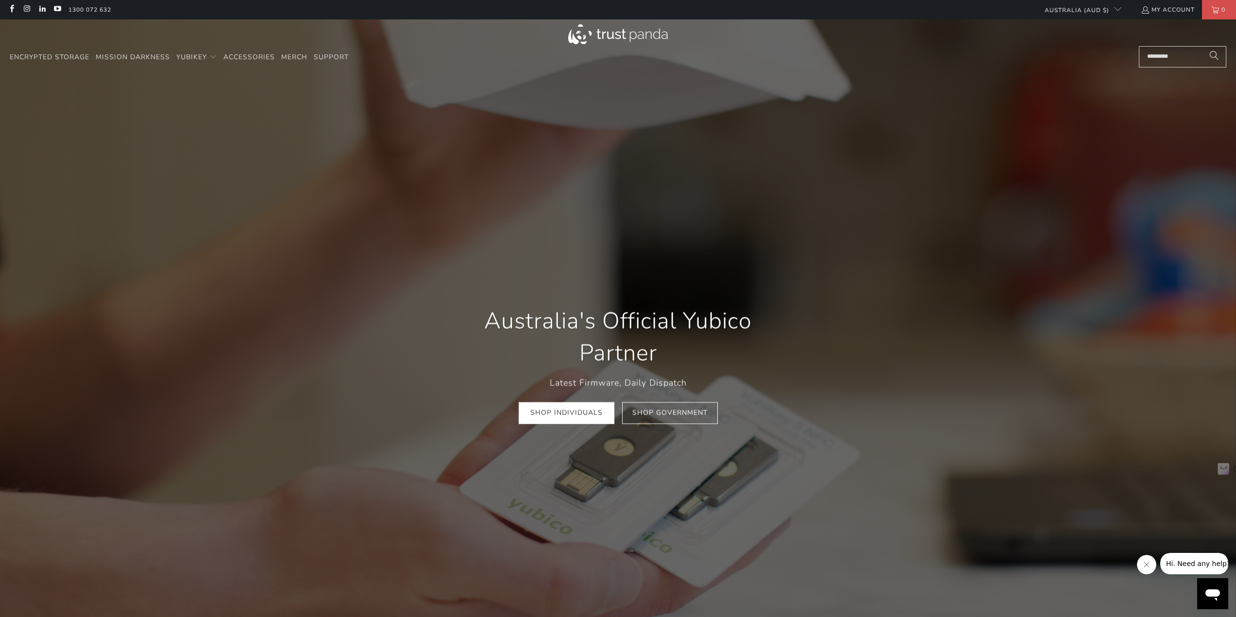
scroll to position [0, 211]
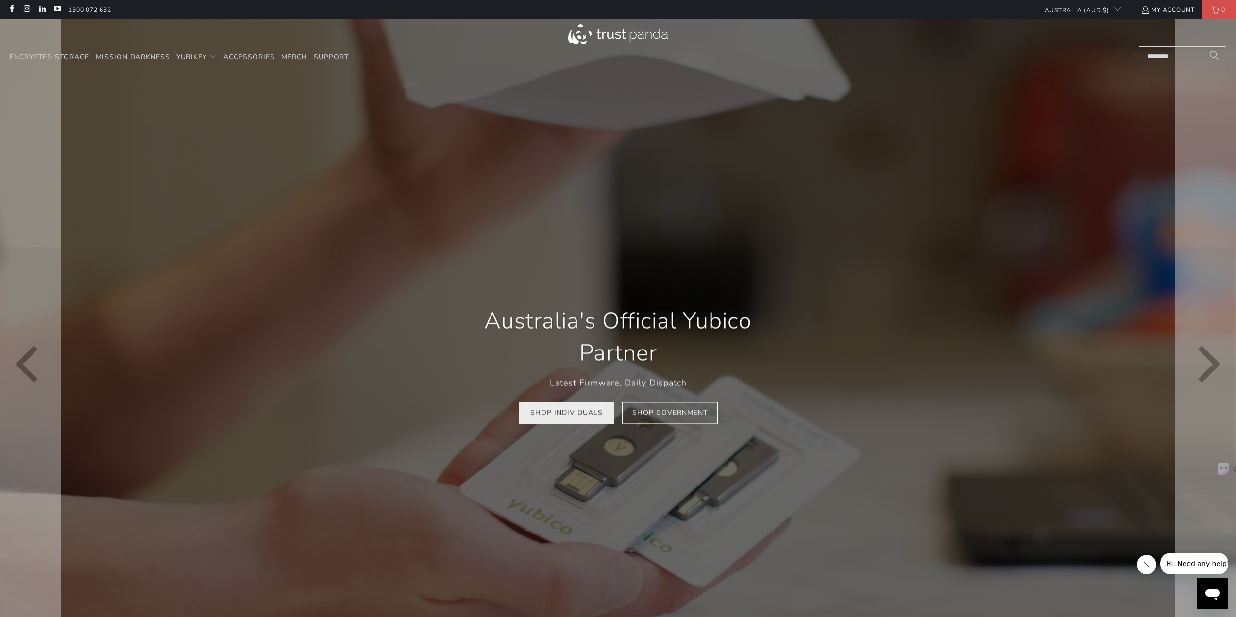
click at [570, 411] on link "Shop Individuals" at bounding box center [567, 413] width 96 height 22
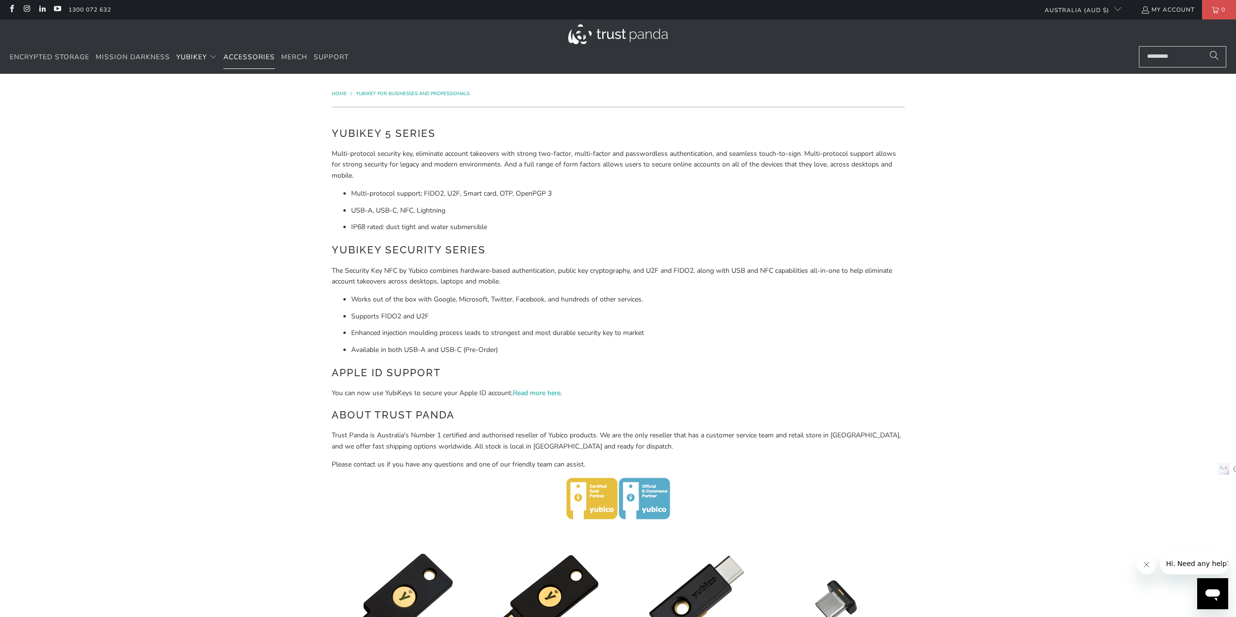
click at [251, 56] on span "Accessories" at bounding box center [248, 56] width 51 height 9
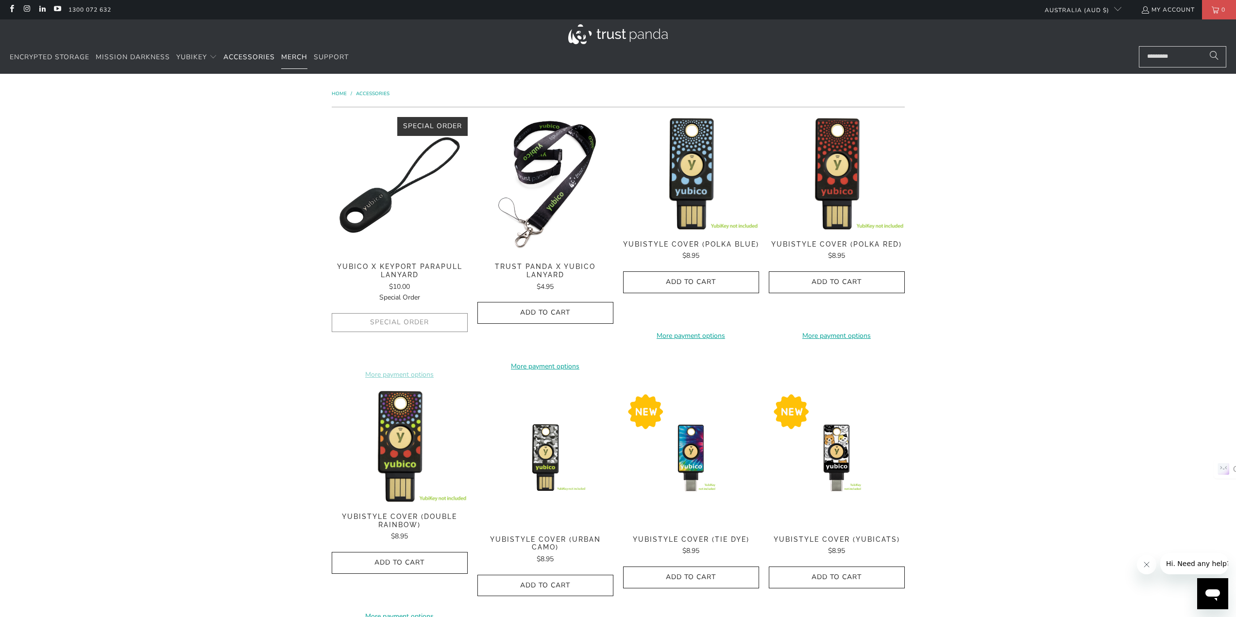
click at [295, 57] on span "Merch" at bounding box center [294, 56] width 26 height 9
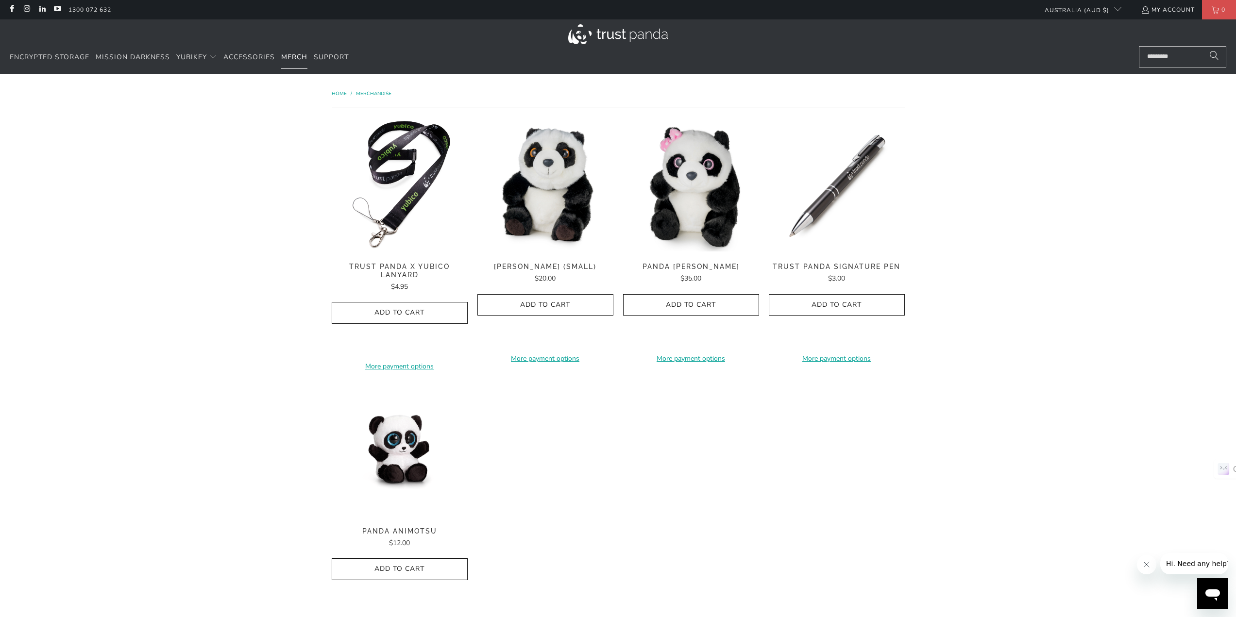
click at [301, 55] on span "Merch" at bounding box center [294, 56] width 26 height 9
click at [248, 56] on span "Accessories" at bounding box center [248, 56] width 51 height 9
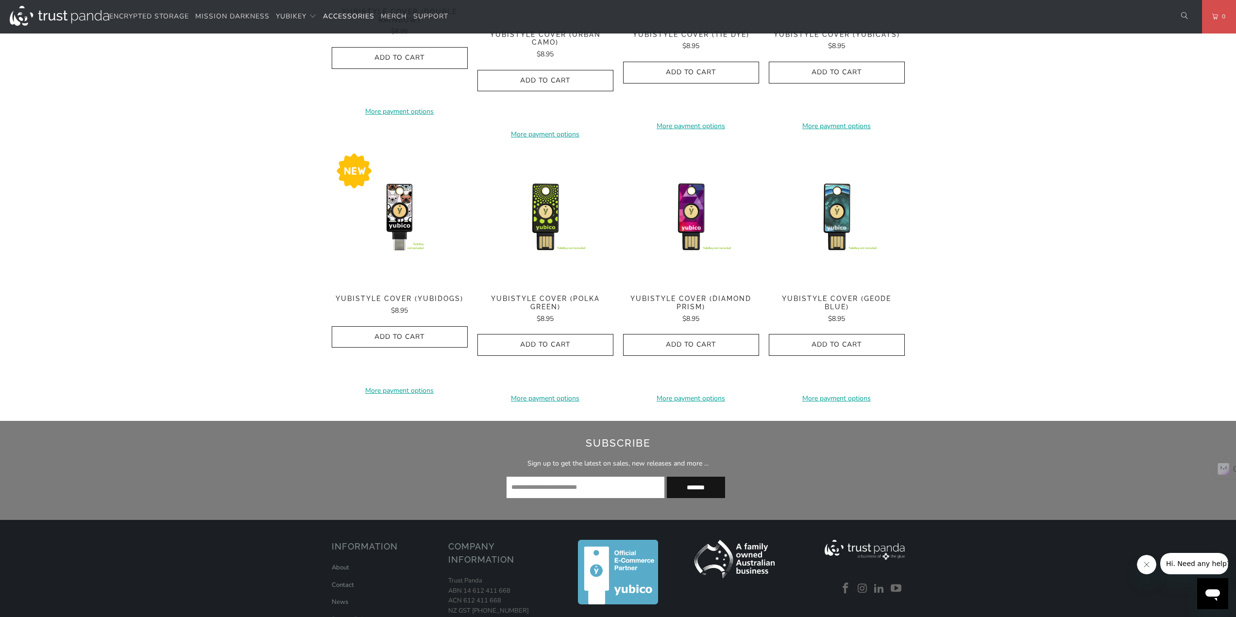
scroll to position [534, 0]
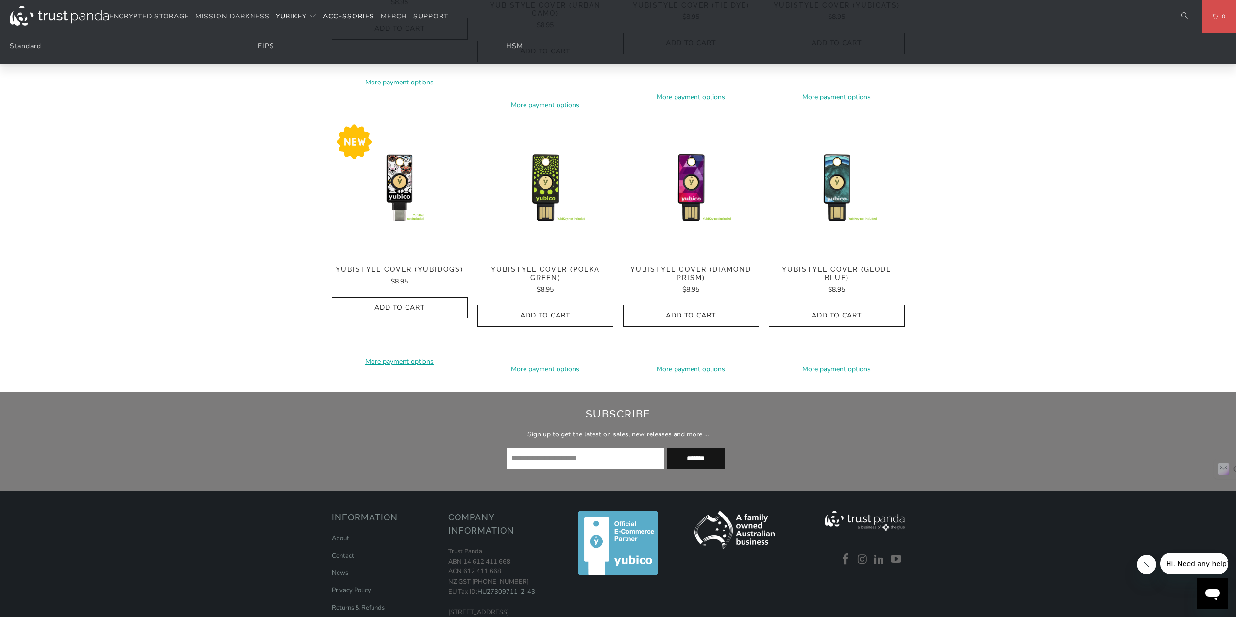
click at [289, 15] on span "YubiKey" at bounding box center [291, 16] width 31 height 9
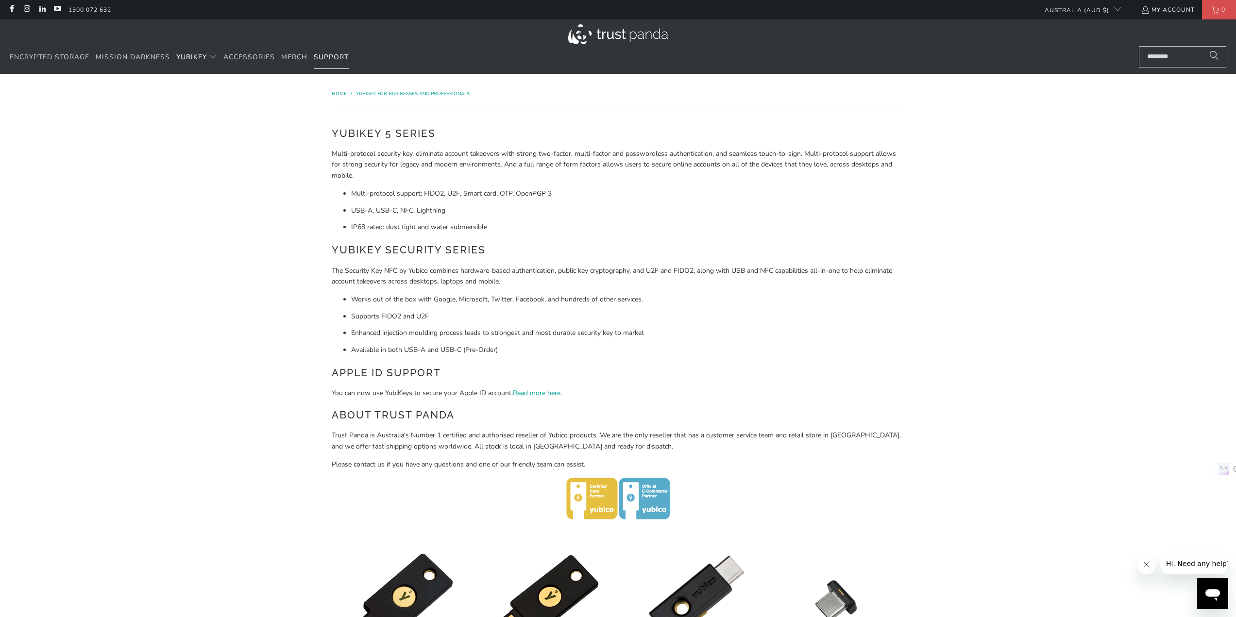
click at [324, 54] on span "Support" at bounding box center [331, 56] width 35 height 9
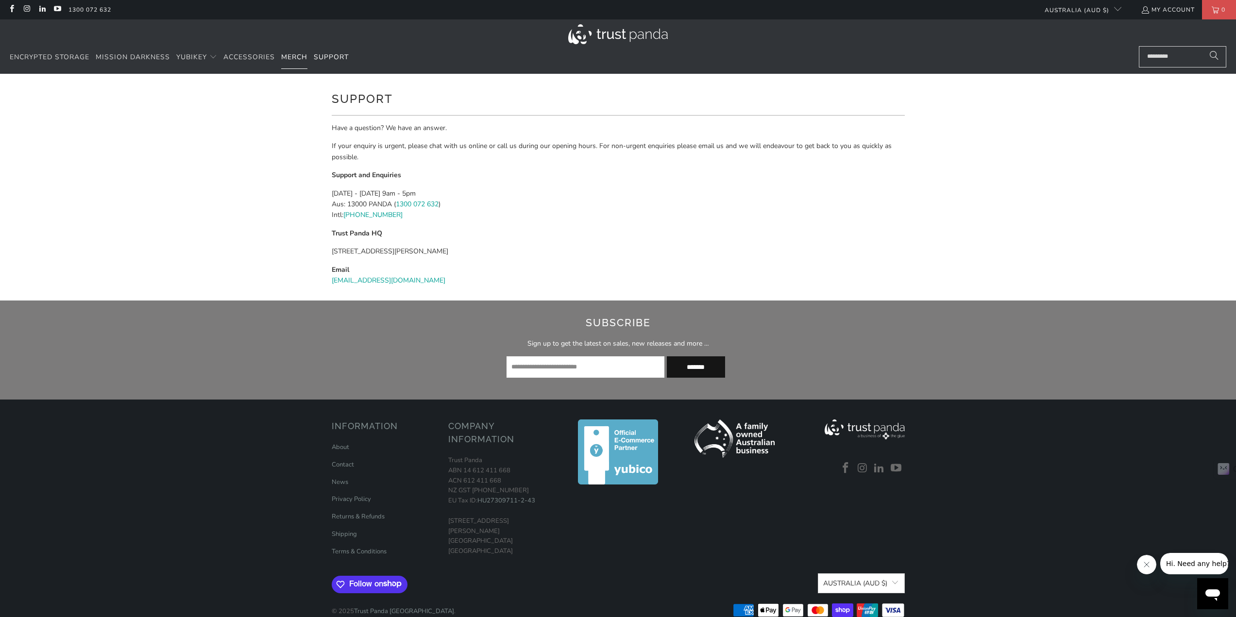
click at [300, 55] on span "Merch" at bounding box center [294, 56] width 26 height 9
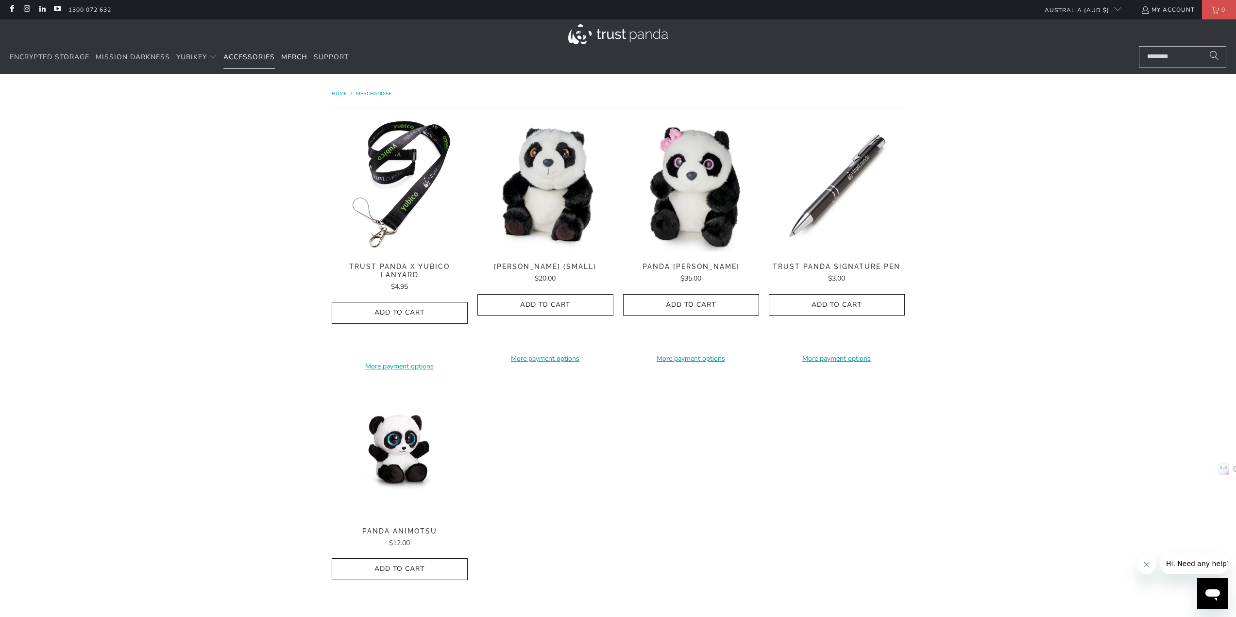
click at [252, 57] on span "Accessories" at bounding box center [248, 56] width 51 height 9
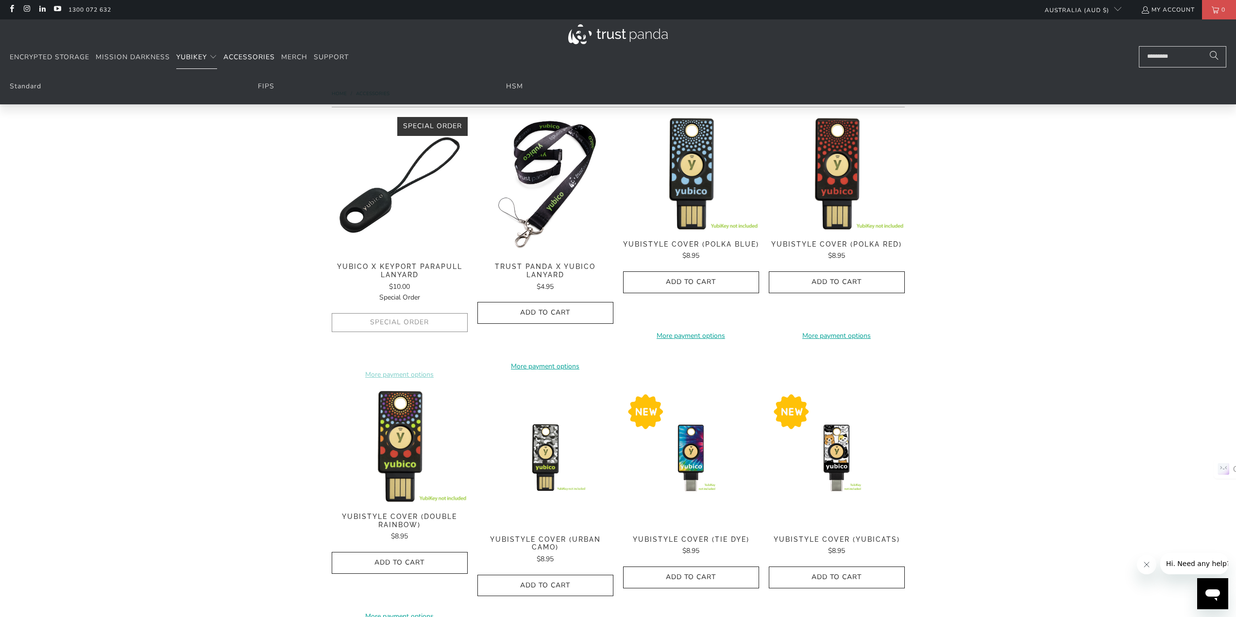
click at [190, 56] on span "YubiKey" at bounding box center [191, 56] width 31 height 9
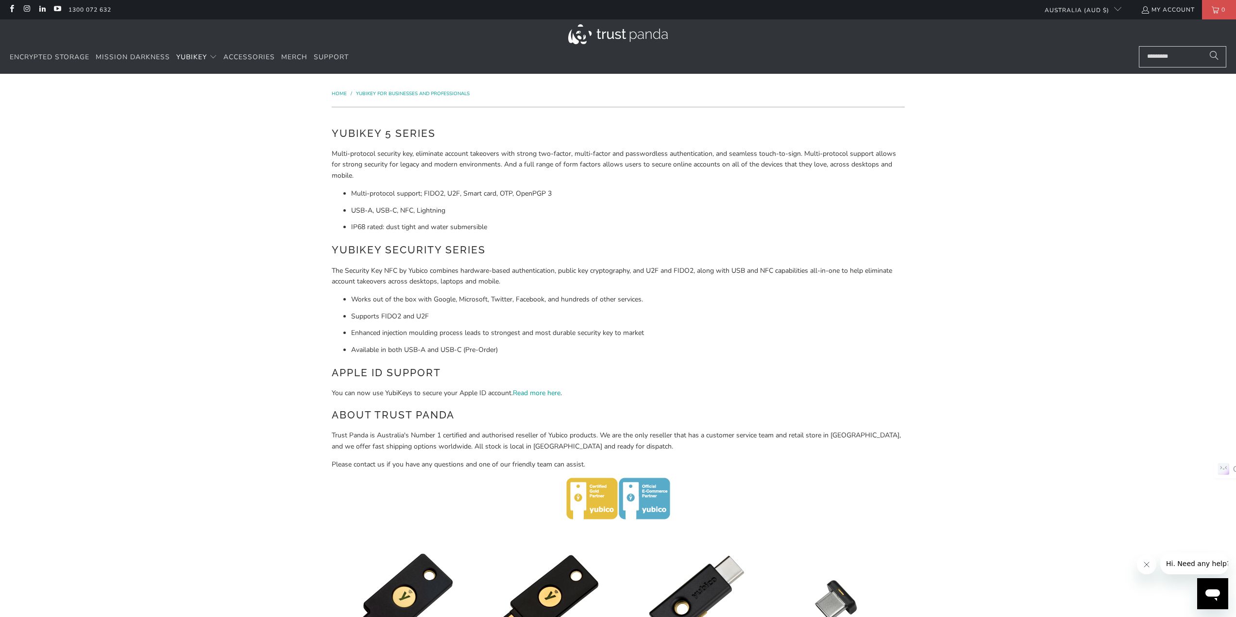
click at [1163, 56] on input "Search..." at bounding box center [1181, 56] width 87 height 21
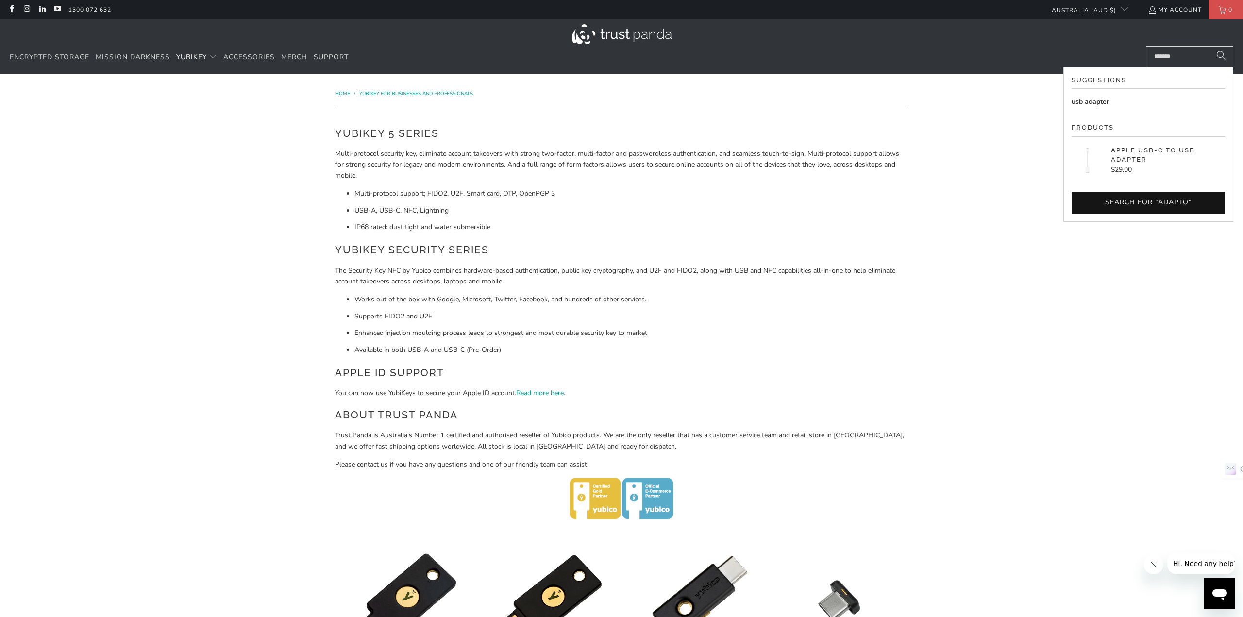
type input "*******"
click at [1209, 46] on button "Search" at bounding box center [1221, 56] width 24 height 21
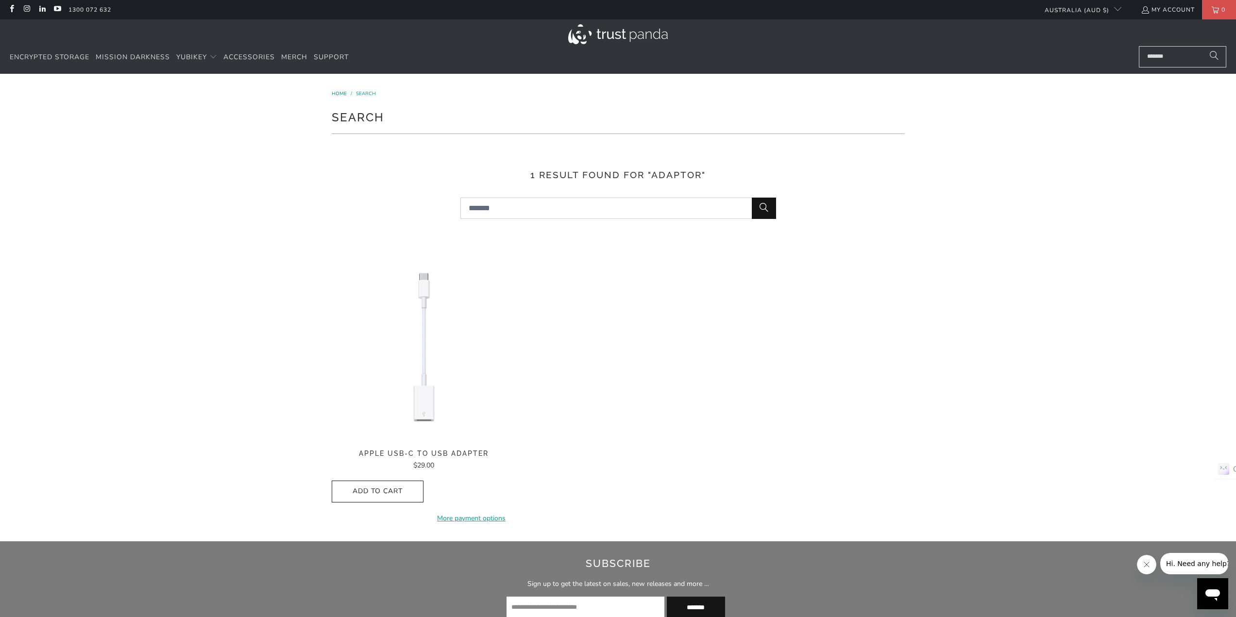
click at [337, 92] on span "Home" at bounding box center [339, 93] width 15 height 7
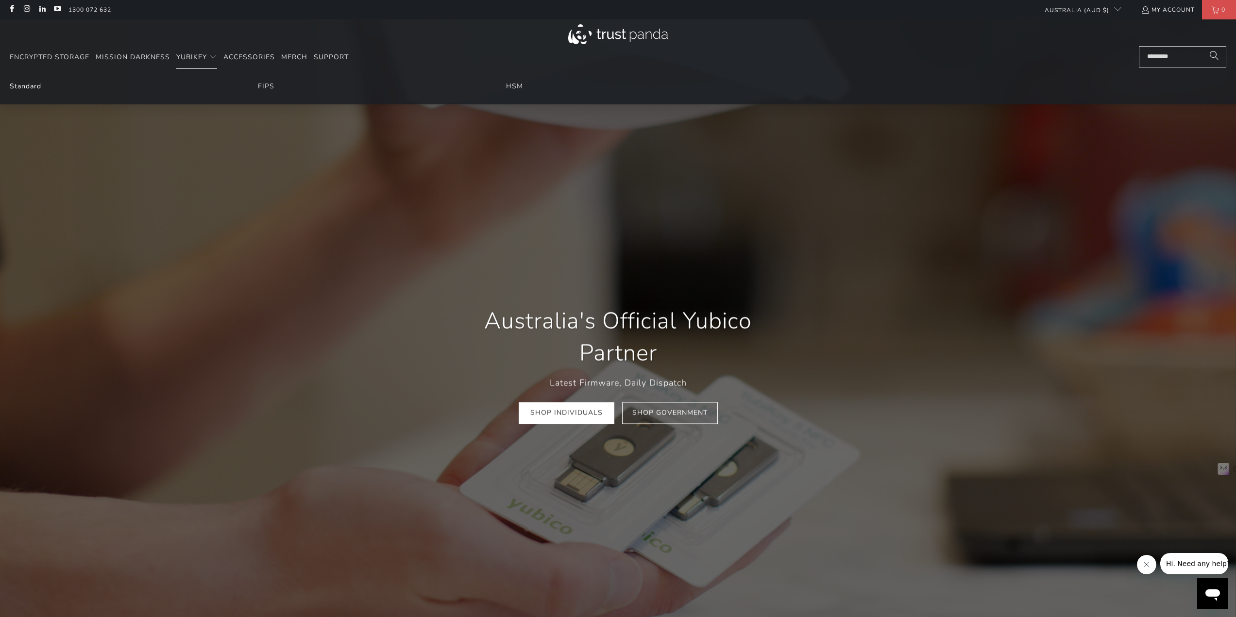
click at [30, 86] on link "Standard" at bounding box center [26, 86] width 32 height 9
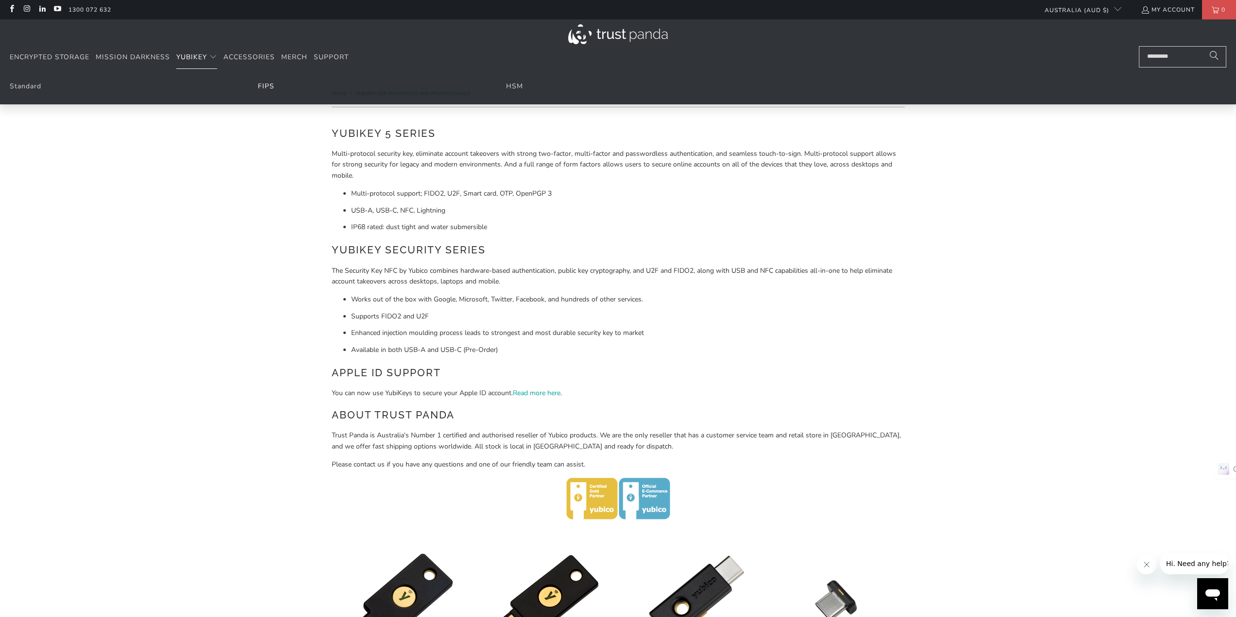
click at [268, 85] on link "FIPS" at bounding box center [266, 86] width 17 height 9
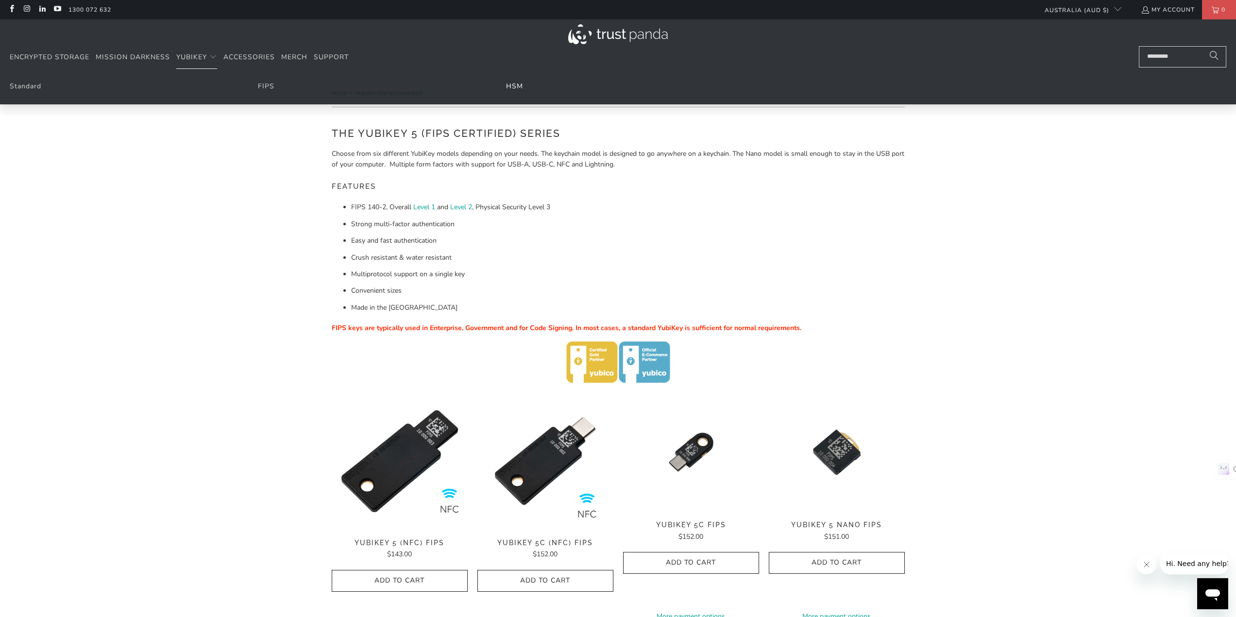
click at [512, 85] on link "HSM" at bounding box center [514, 86] width 17 height 9
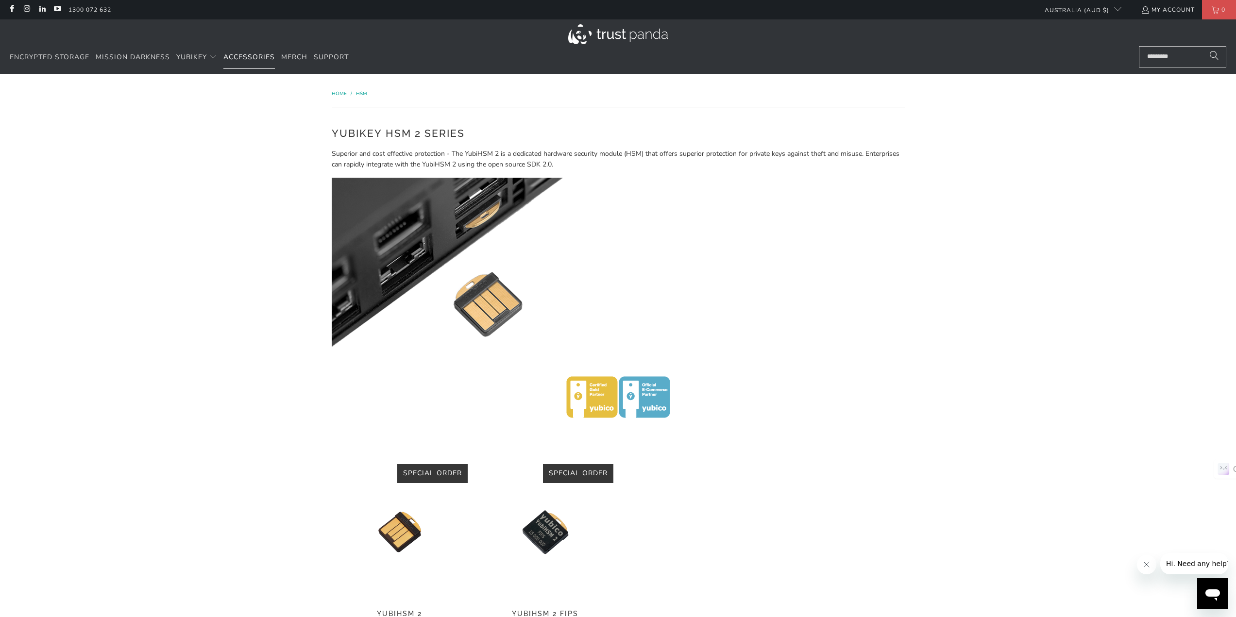
click at [245, 54] on span "Accessories" at bounding box center [248, 56] width 51 height 9
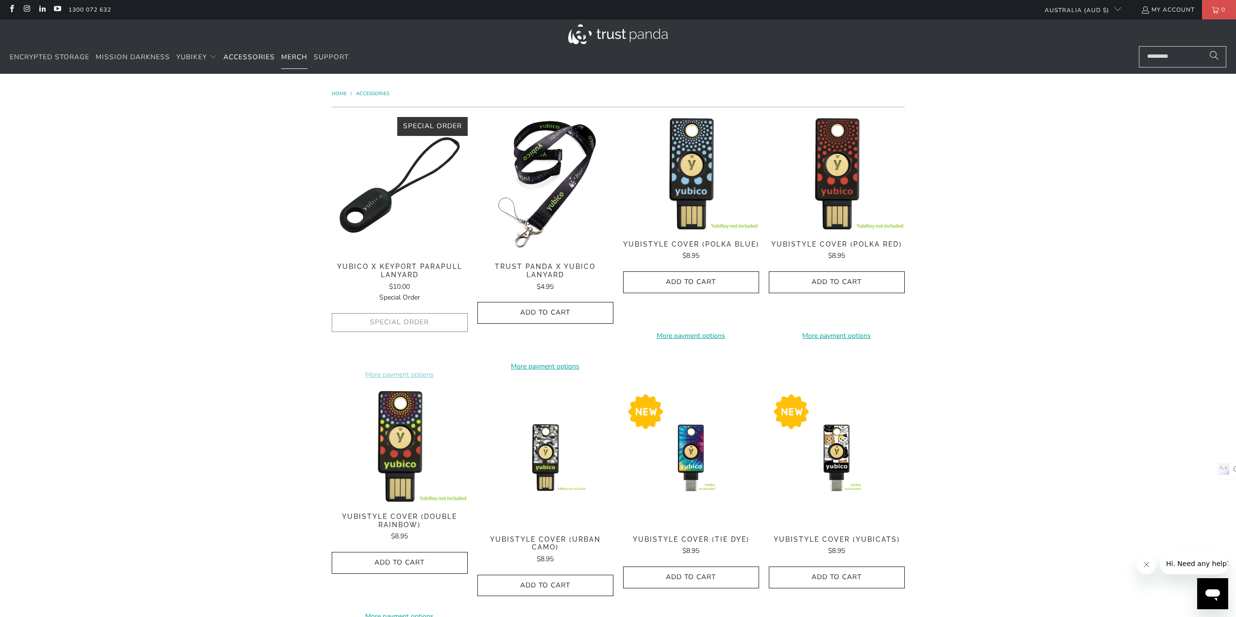
click at [300, 56] on span "Merch" at bounding box center [294, 56] width 26 height 9
